Goal: Task Accomplishment & Management: Manage account settings

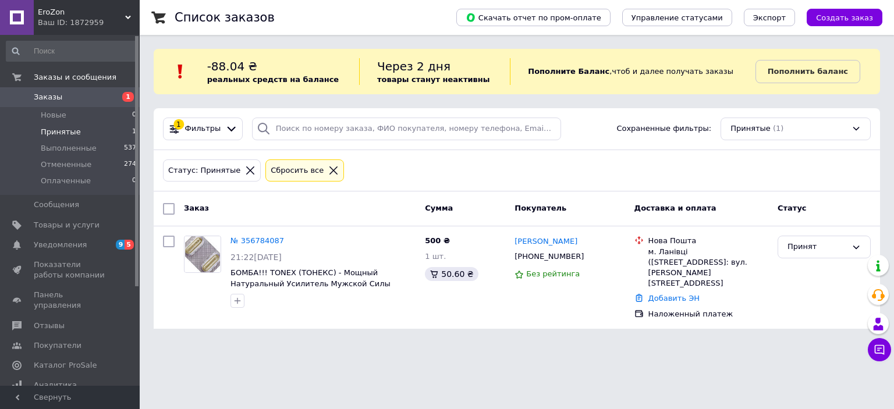
click at [61, 31] on div "EroZon Ваш ID: 1872959" at bounding box center [87, 17] width 106 height 35
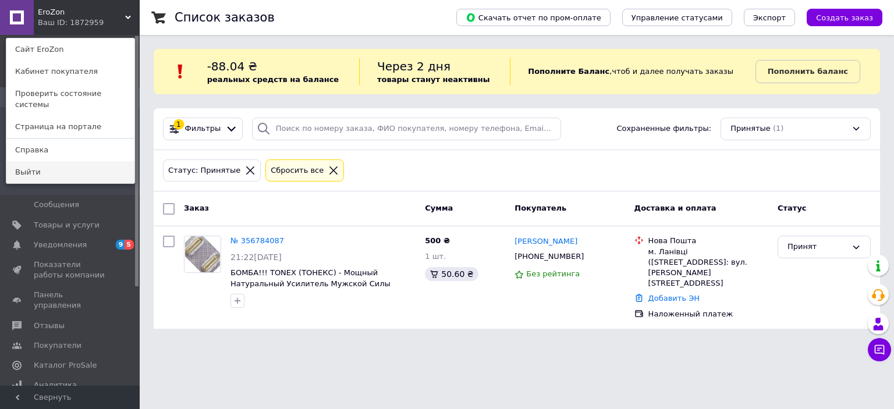
click at [30, 166] on link "Выйти" at bounding box center [70, 172] width 128 height 22
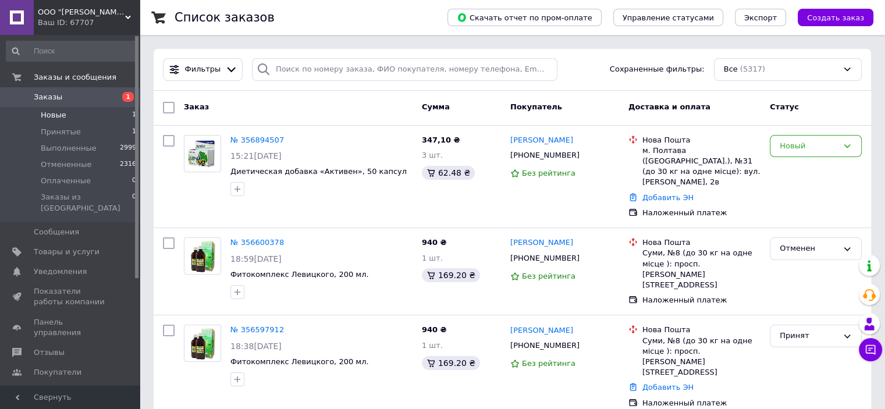
click at [63, 122] on li "Новые 1" at bounding box center [71, 115] width 143 height 16
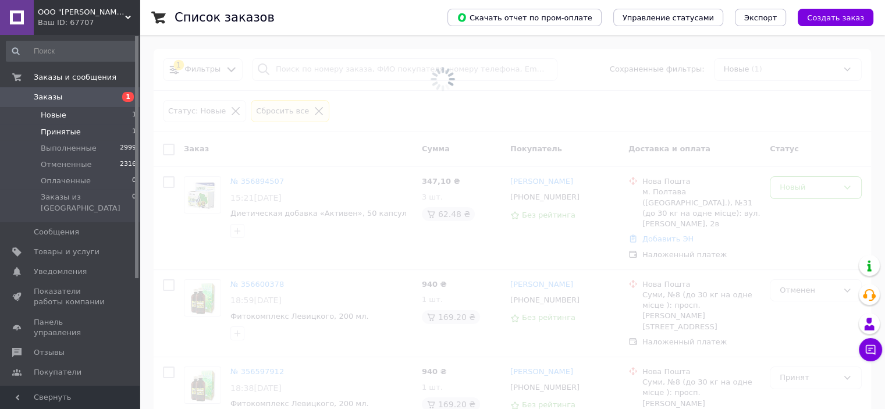
click at [59, 134] on span "Принятые" at bounding box center [61, 132] width 40 height 10
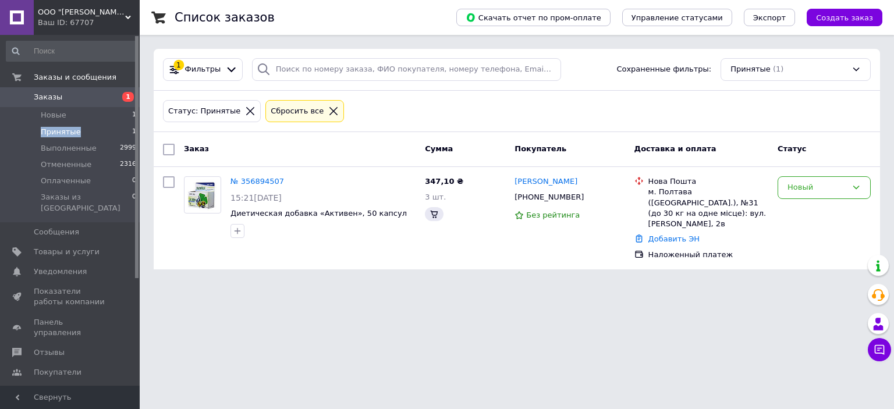
click at [59, 134] on span "Принятые" at bounding box center [61, 132] width 40 height 10
click at [58, 146] on span "Выполненные" at bounding box center [69, 148] width 56 height 10
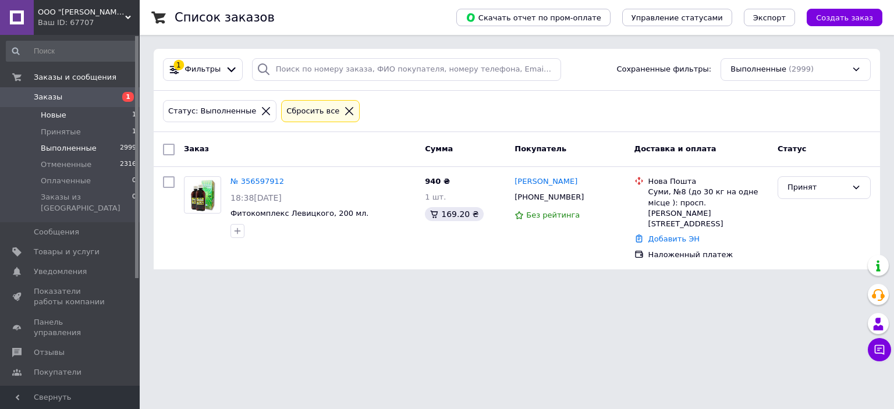
click at [63, 112] on span "Новые" at bounding box center [54, 115] width 26 height 10
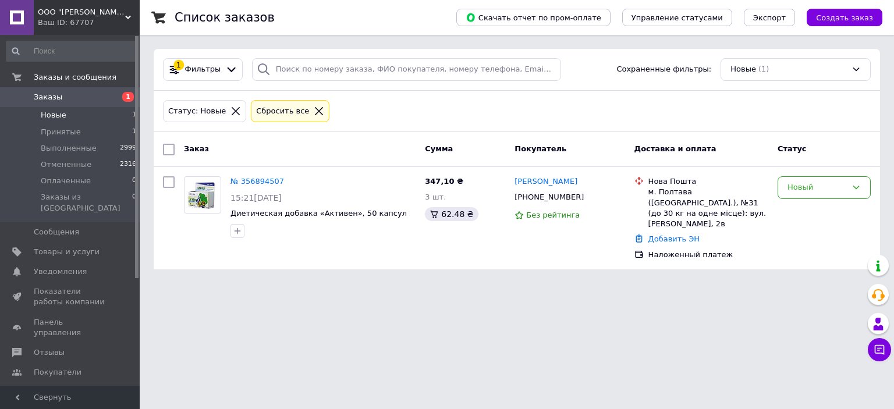
click at [448, 283] on html "ООО "Грин Вей Украина" Ваш ID: 67707 Сайт ООО "Грин Вей Украина" Кабинет покупа…" at bounding box center [447, 141] width 894 height 283
click at [459, 283] on html "ООО "Грин Вей Украина" Ваш ID: 67707 Сайт ООО "Грин Вей Украина" Кабинет покупа…" at bounding box center [447, 141] width 894 height 283
click at [255, 183] on link "№ 356894507" at bounding box center [258, 181] width 54 height 9
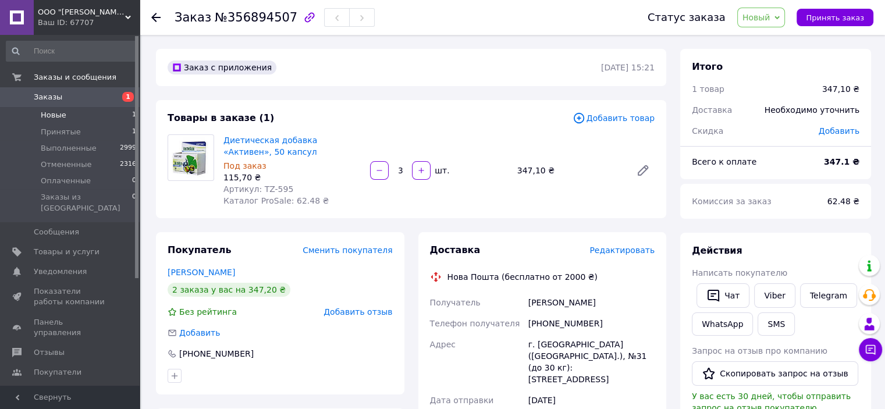
click at [63, 113] on span "Новые" at bounding box center [54, 115] width 26 height 10
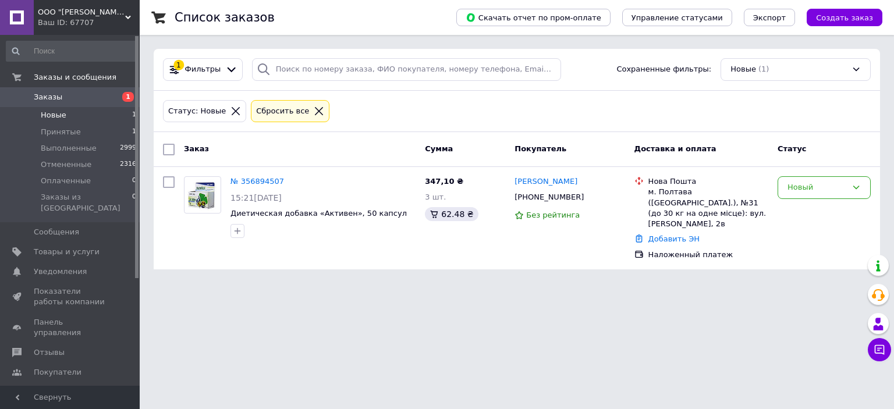
click at [61, 120] on li "Новые 1" at bounding box center [71, 115] width 143 height 16
click at [49, 143] on span "Выполненные" at bounding box center [69, 148] width 56 height 10
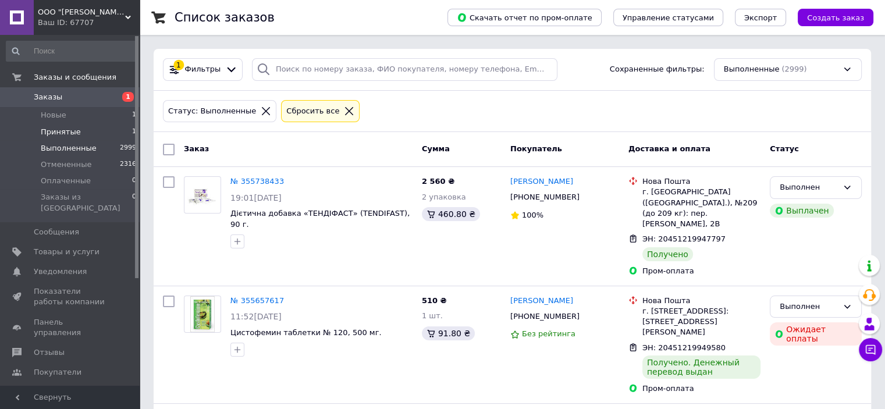
click at [58, 124] on li "Принятые 1" at bounding box center [71, 132] width 143 height 16
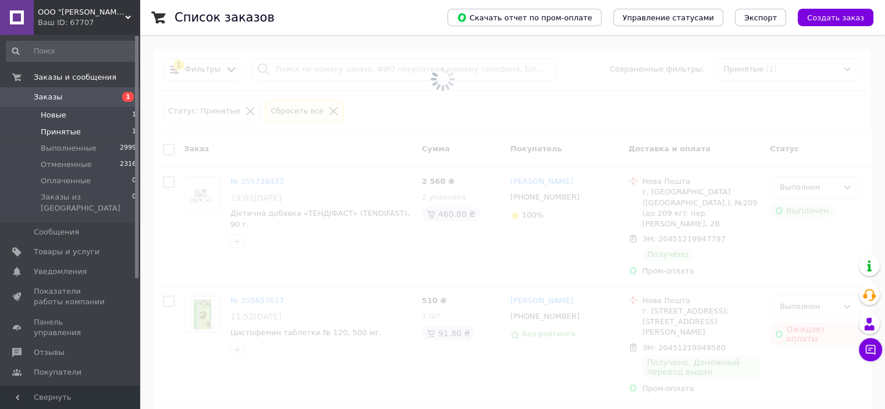
click at [57, 114] on span "Новые" at bounding box center [54, 115] width 26 height 10
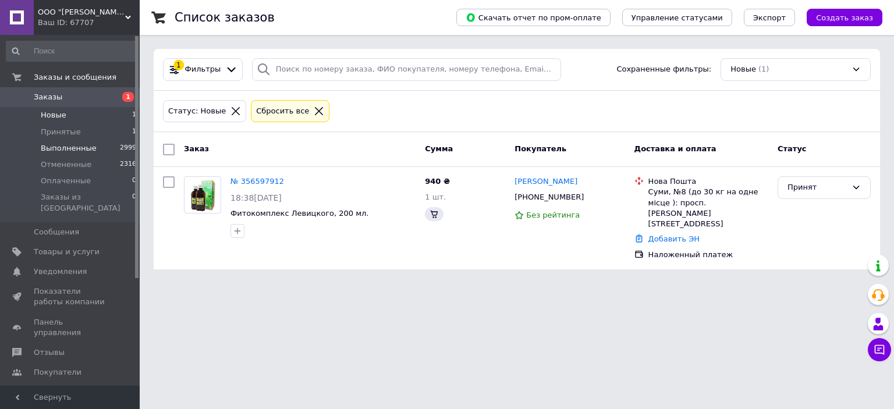
click at [68, 141] on li "Выполненные 2999" at bounding box center [71, 148] width 143 height 16
click at [66, 133] on span "Принятые" at bounding box center [61, 132] width 40 height 10
click at [62, 112] on span "Новые" at bounding box center [54, 115] width 26 height 10
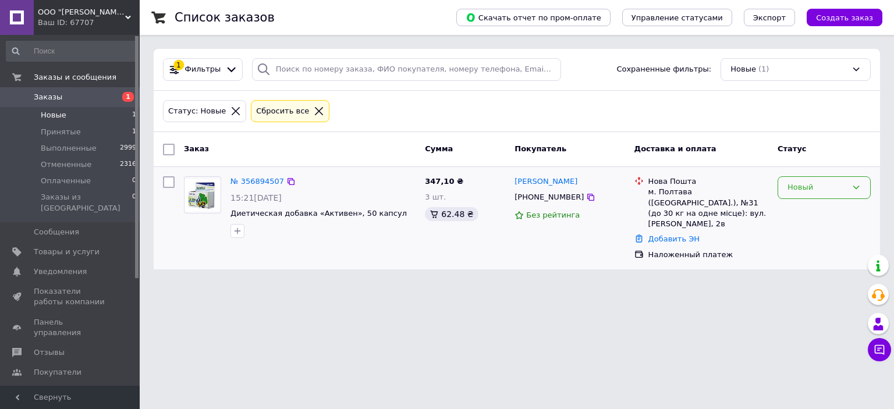
click at [829, 188] on div "Новый" at bounding box center [817, 188] width 59 height 12
click at [808, 210] on li "Принят" at bounding box center [824, 212] width 92 height 22
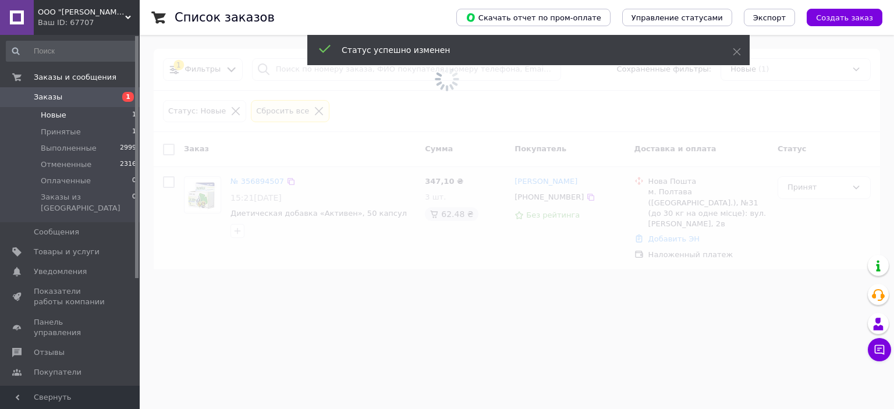
click at [296, 210] on span at bounding box center [447, 204] width 894 height 409
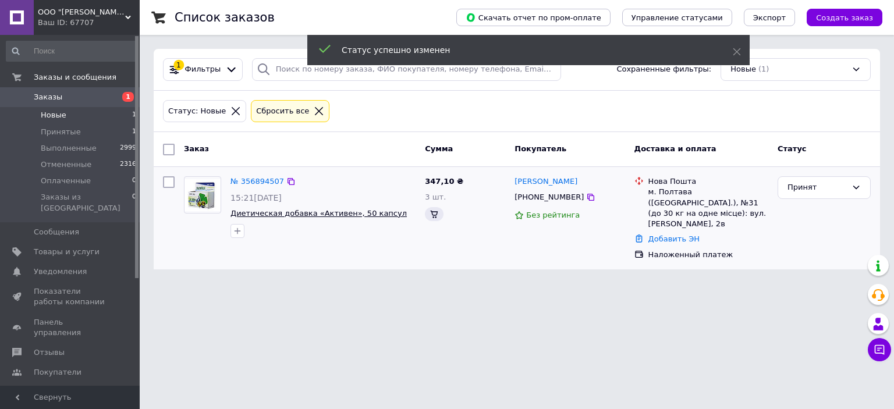
click at [296, 214] on span "Диетическая добавка «Активен», 50 капсул" at bounding box center [319, 213] width 176 height 9
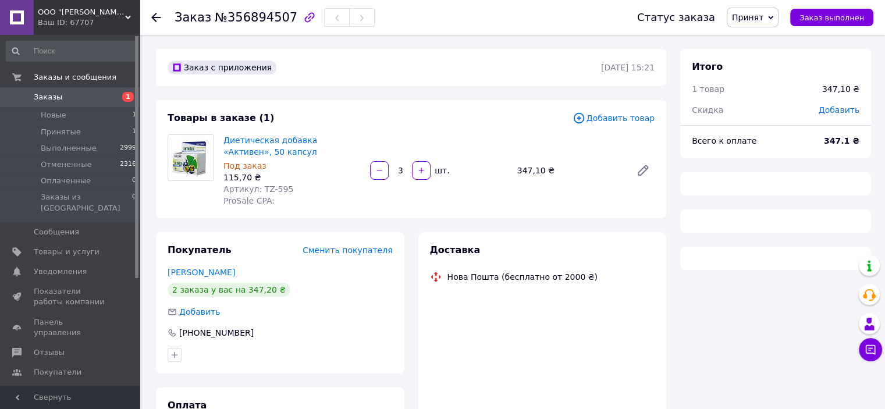
click at [310, 132] on div "Диетическая добавка «Активен», 50 капсул Под заказ 115,70 ₴ Артикул: TZ-595 Pro…" at bounding box center [292, 170] width 147 height 77
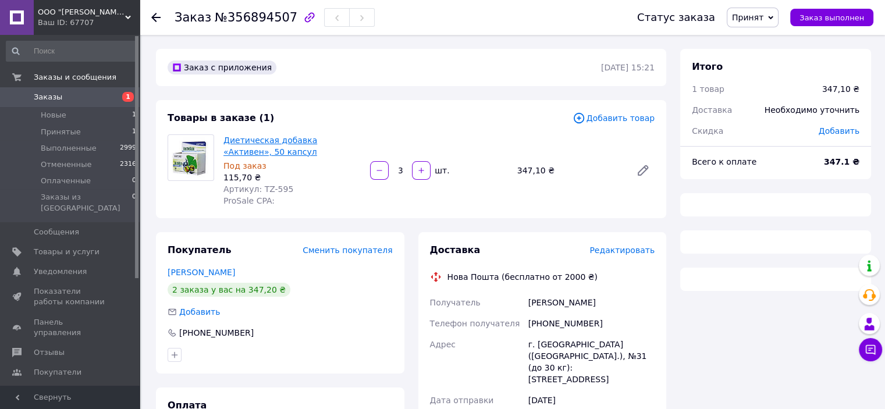
click at [310, 144] on link "Диетическая добавка «Активен», 50 капсул" at bounding box center [271, 146] width 94 height 21
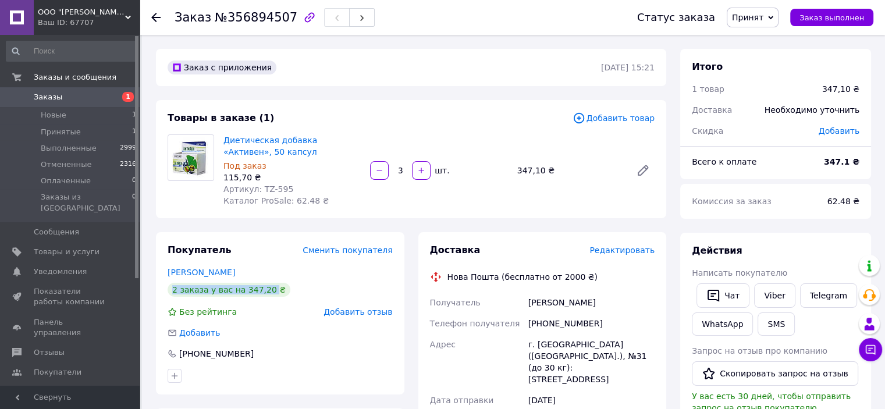
drag, startPoint x: 213, startPoint y: 297, endPoint x: 263, endPoint y: 295, distance: 50.1
click at [263, 296] on div "Покупатель Сменить покупателя Авдеенко Татьяна 2 заказа у вас на 347,20 ₴ Без р…" at bounding box center [280, 313] width 249 height 162
click at [493, 193] on div "Диетическая добавка «Активен», 50 капсул Под заказ 115,70 ₴ Артикул: TZ-595 Кат…" at bounding box center [439, 170] width 441 height 77
click at [496, 216] on div "Товары в заказе (1) Добавить товар Диетическая добавка «Активен», 50 капсул Под…" at bounding box center [411, 159] width 510 height 118
click at [512, 193] on div "Диетическая добавка «Активен», 50 капсул Под заказ 115,70 ₴ Артикул: TZ-595 Кат…" at bounding box center [439, 170] width 441 height 77
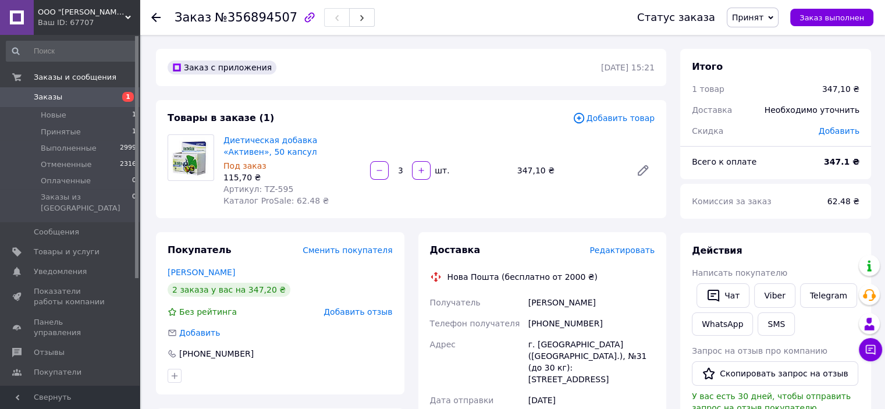
click at [505, 124] on div "Товары в заказе (1)" at bounding box center [370, 118] width 405 height 13
click at [561, 210] on div "Товары в заказе (1) Добавить товар Диетическая добавка «Активен», 50 капсул Под…" at bounding box center [411, 159] width 510 height 118
click at [519, 183] on div "Диетическая добавка «Активен», 50 капсул Под заказ 115,70 ₴ Артикул: TZ-595 Кат…" at bounding box center [439, 170] width 441 height 77
click at [523, 186] on div "Диетическая добавка «Активен», 50 капсул Под заказ 115,70 ₴ Артикул: TZ-595 Кат…" at bounding box center [439, 170] width 441 height 77
click at [520, 202] on div "Диетическая добавка «Активен», 50 капсул Под заказ 115,70 ₴ Артикул: TZ-595 Кат…" at bounding box center [439, 170] width 441 height 77
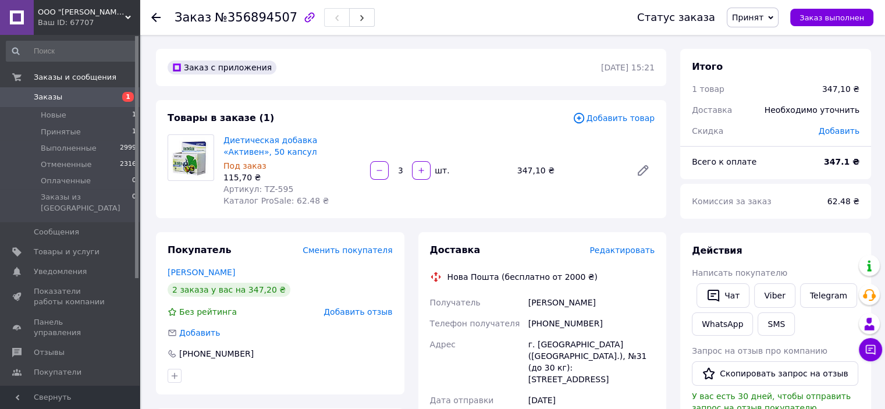
click at [520, 202] on div "Диетическая добавка «Активен», 50 капсул Под заказ 115,70 ₴ Артикул: TZ-595 Кат…" at bounding box center [439, 170] width 441 height 77
click at [474, 208] on div "Диетическая добавка «Активен», 50 капсул Под заказ 115,70 ₴ Артикул: TZ-595 Кат…" at bounding box center [439, 170] width 441 height 77
click at [513, 196] on div "Диетическая добавка «Активен», 50 капсул Под заказ 115,70 ₴ Артикул: TZ-595 Кат…" at bounding box center [439, 170] width 441 height 77
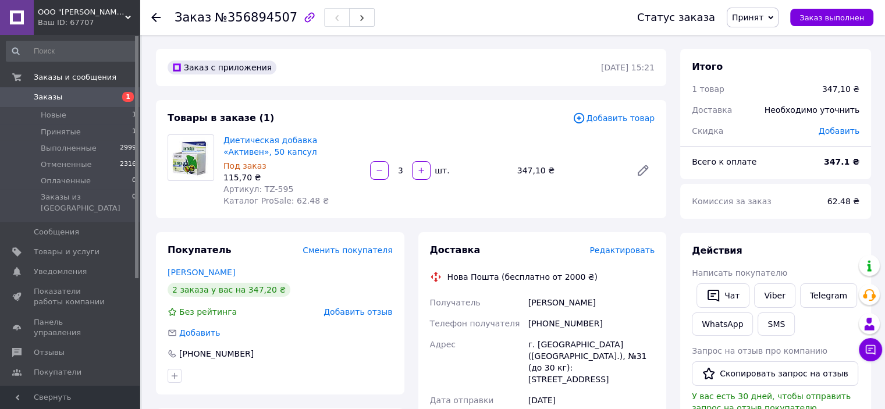
click at [412, 205] on div "Диетическая добавка «Активен», 50 капсул Под заказ 115,70 ₴ Артикул: TZ-595 Кат…" at bounding box center [439, 170] width 441 height 77
click at [420, 216] on div "Товары в заказе (1) Добавить товар Диетическая добавка «Активен», 50 капсул Под…" at bounding box center [411, 159] width 510 height 118
click at [427, 214] on div "Товары в заказе (1) Добавить товар Диетическая добавка «Активен», 50 капсул Под…" at bounding box center [411, 159] width 510 height 118
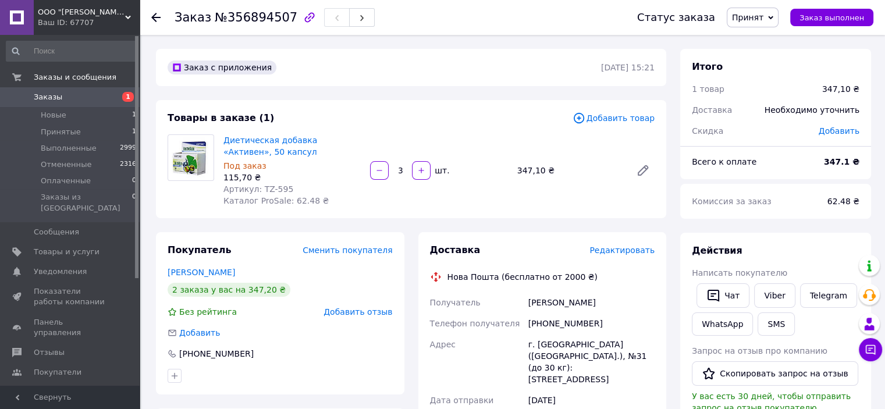
click at [454, 202] on div "Диетическая добавка «Активен», 50 капсул Под заказ 115,70 ₴ Артикул: TZ-595 Кат…" at bounding box center [439, 170] width 441 height 77
click at [454, 200] on div "Диетическая добавка «Активен», 50 капсул Под заказ 115,70 ₴ Артикул: TZ-595 Кат…" at bounding box center [439, 170] width 441 height 77
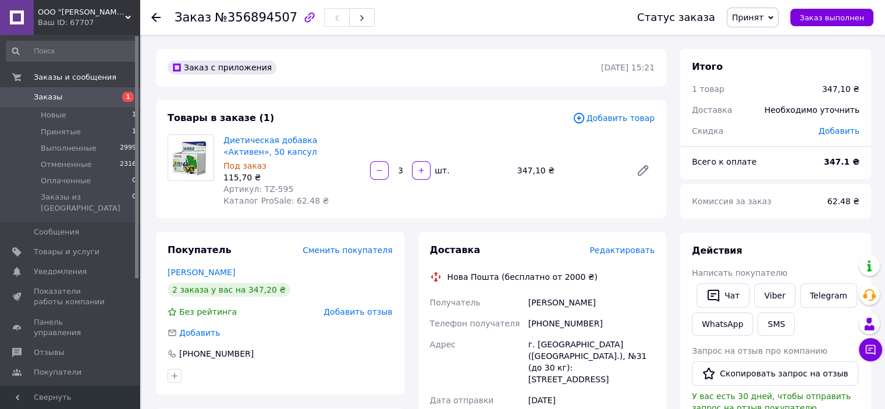
click at [447, 114] on div "Товары в заказе (1)" at bounding box center [370, 118] width 405 height 13
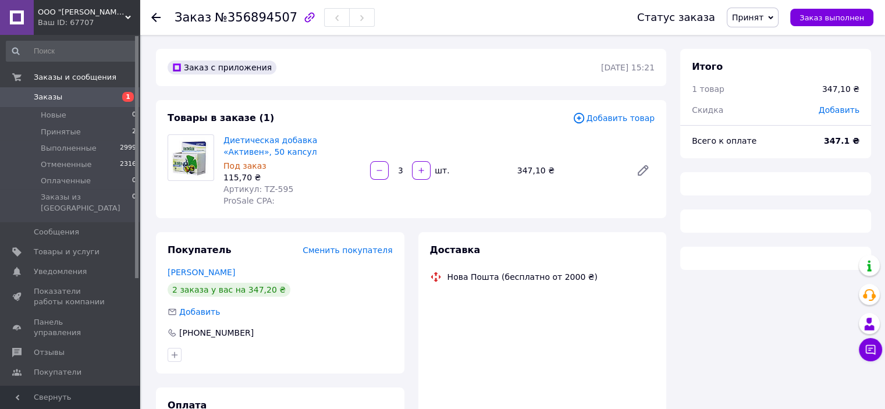
click at [600, 177] on div "347,10 ₴" at bounding box center [570, 170] width 114 height 16
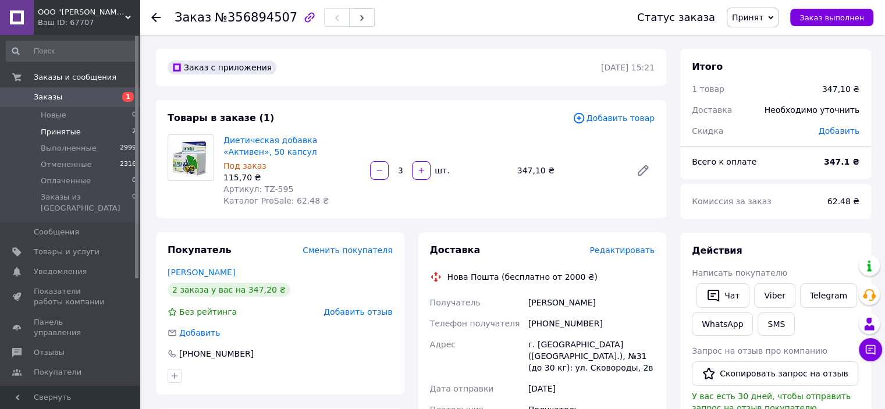
click at [68, 134] on span "Принятые" at bounding box center [61, 132] width 40 height 10
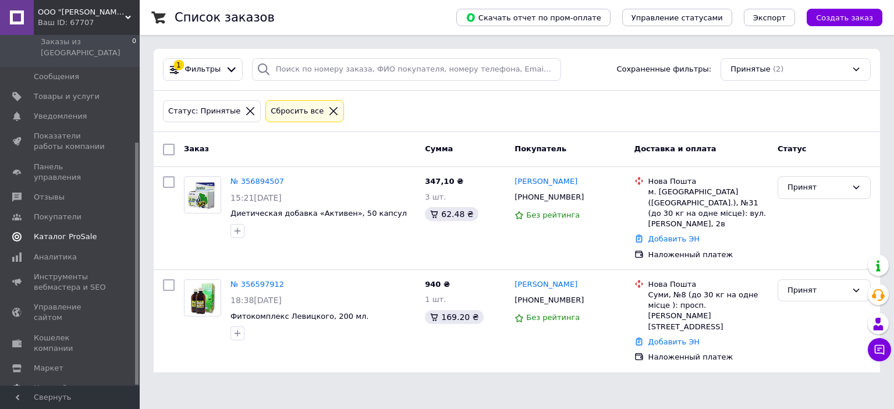
click at [62, 232] on span "Каталог ProSale" at bounding box center [65, 237] width 63 height 10
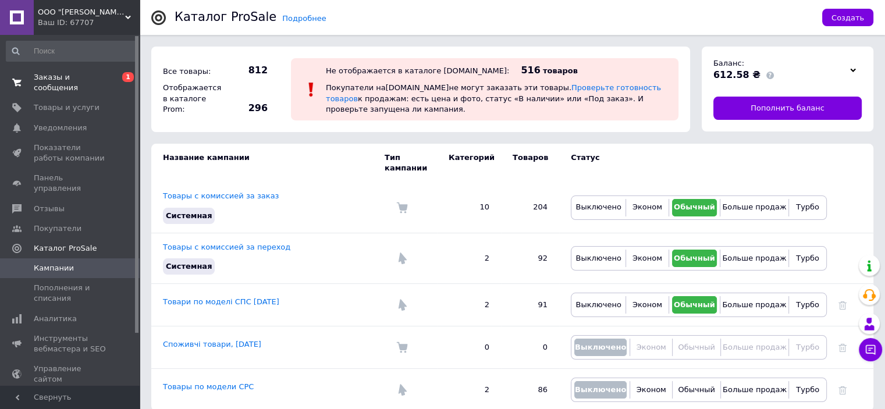
click at [79, 83] on link "Заказы и сообщения 0 1" at bounding box center [71, 83] width 143 height 30
